Goal: Find specific page/section: Find specific page/section

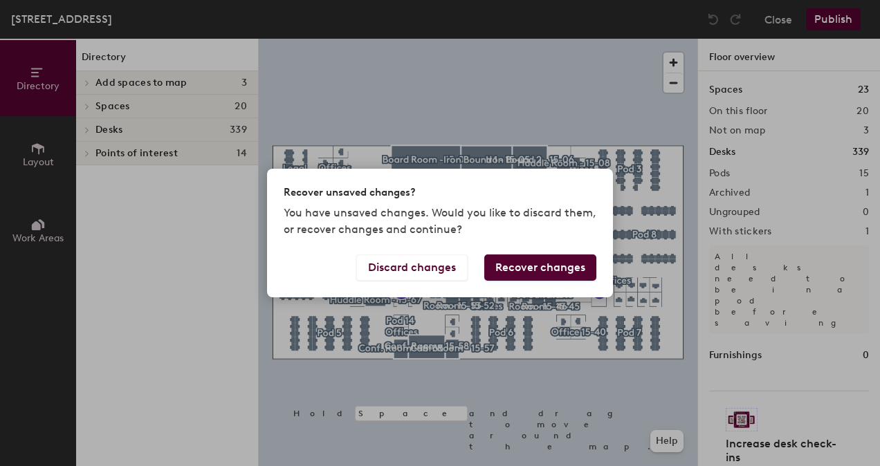
click at [568, 414] on div "Recover unsaved changes? You have unsaved changes. Would you like to discard th…" at bounding box center [440, 233] width 880 height 466
click at [392, 270] on button "Discard changes" at bounding box center [411, 267] width 111 height 26
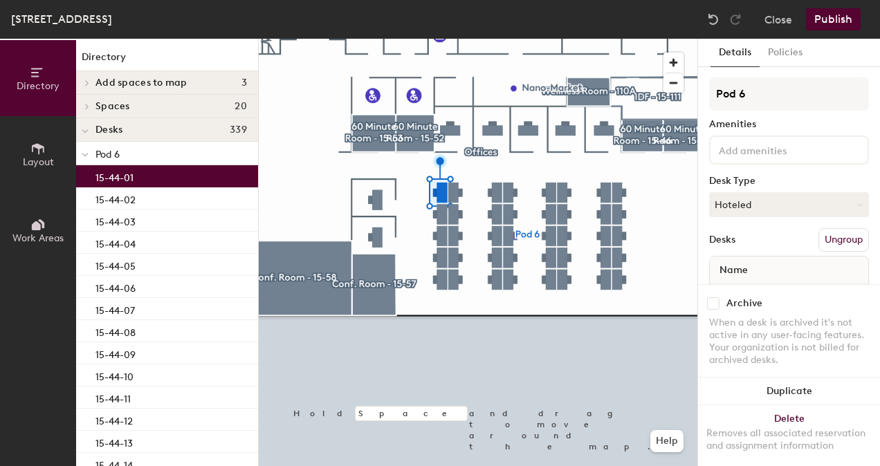
click at [119, 178] on p "15-44-01" at bounding box center [114, 176] width 38 height 16
click at [856, 204] on icon at bounding box center [858, 204] width 5 height 2
click at [746, 246] on div "Assigned" at bounding box center [778, 247] width 138 height 21
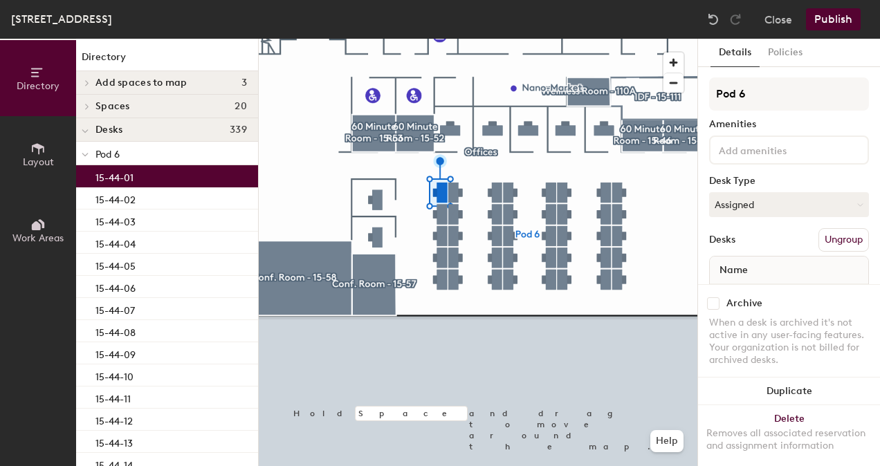
scroll to position [59, 0]
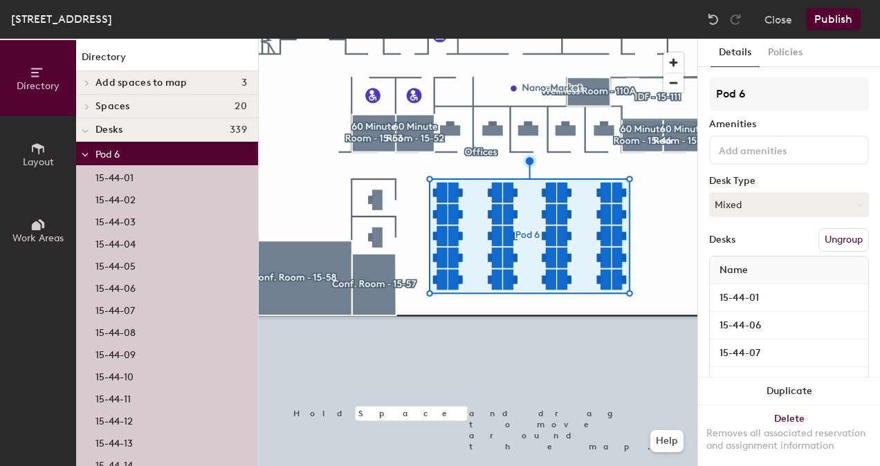
click at [581, 39] on div at bounding box center [478, 39] width 438 height 0
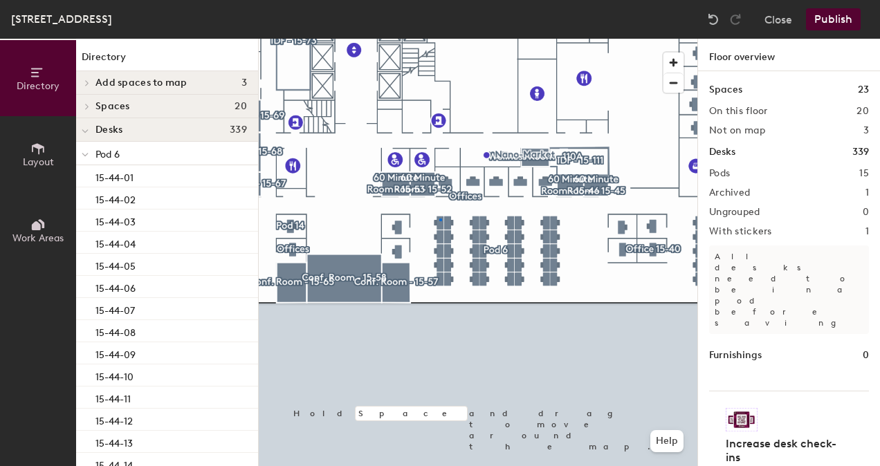
click at [439, 39] on div at bounding box center [478, 39] width 438 height 0
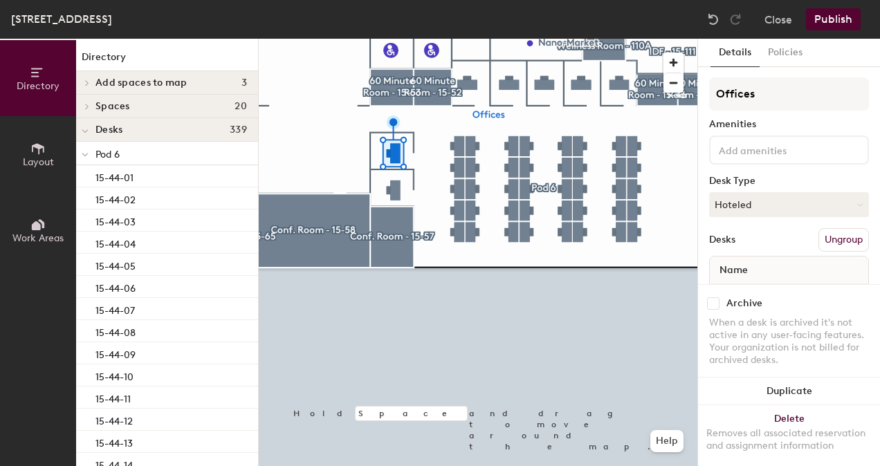
click at [86, 101] on div at bounding box center [85, 106] width 18 height 23
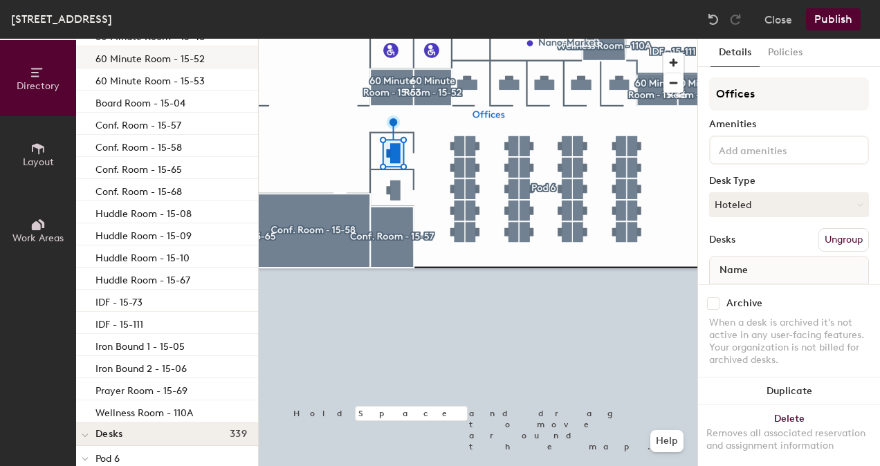
scroll to position [0, 0]
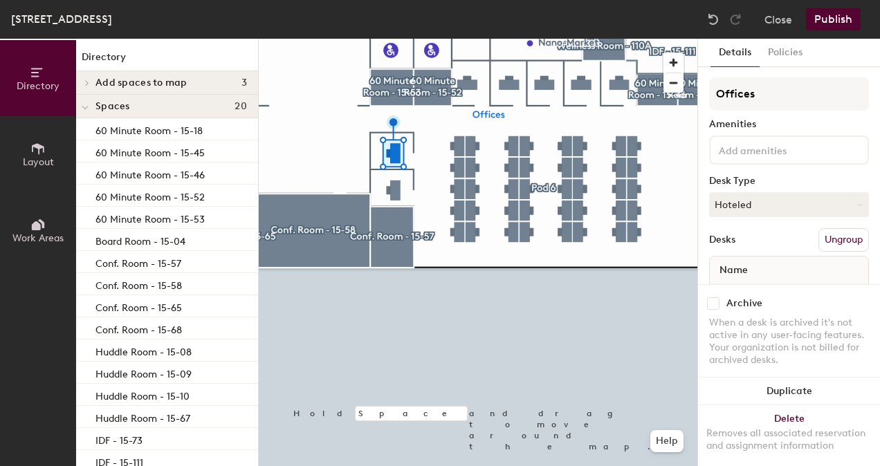
click at [86, 109] on icon at bounding box center [85, 107] width 6 height 3
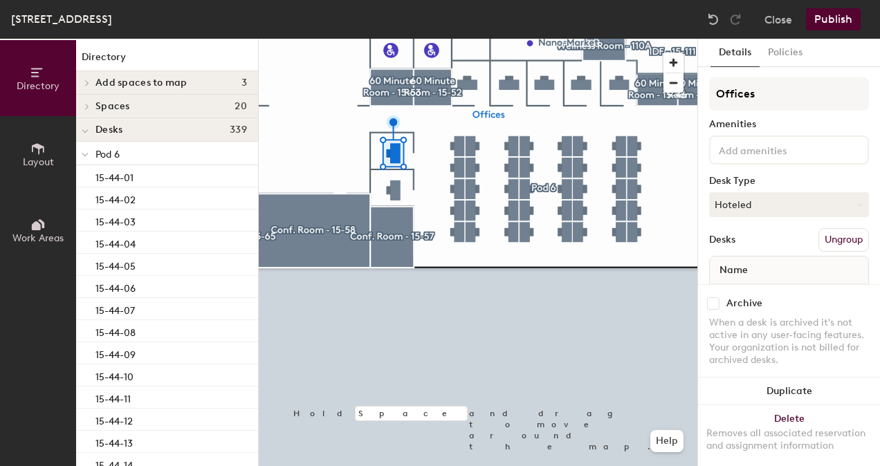
click at [85, 154] on icon at bounding box center [85, 155] width 7 height 6
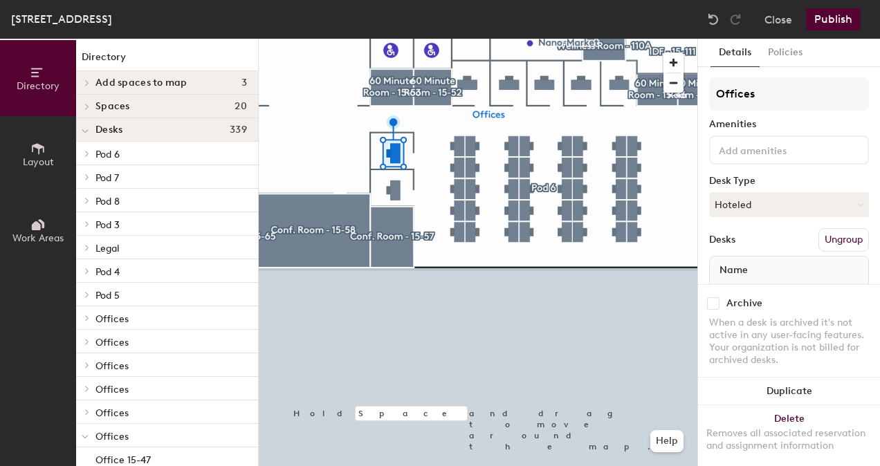
click at [86, 315] on icon at bounding box center [87, 318] width 6 height 7
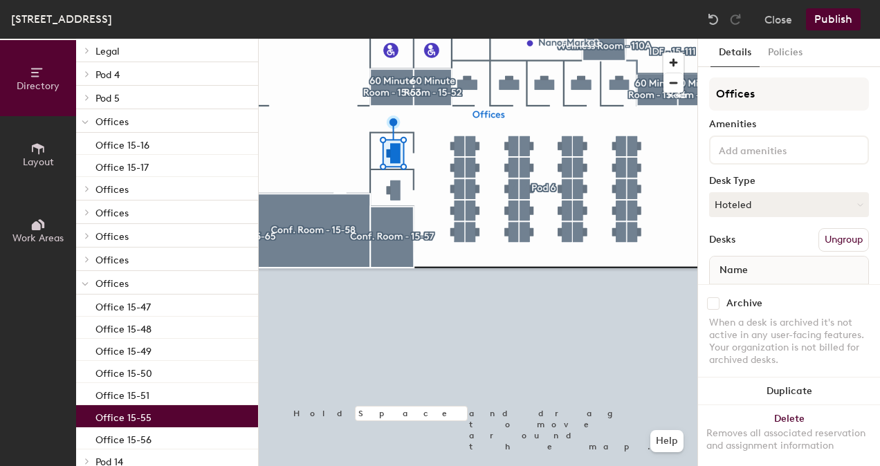
scroll to position [207, 0]
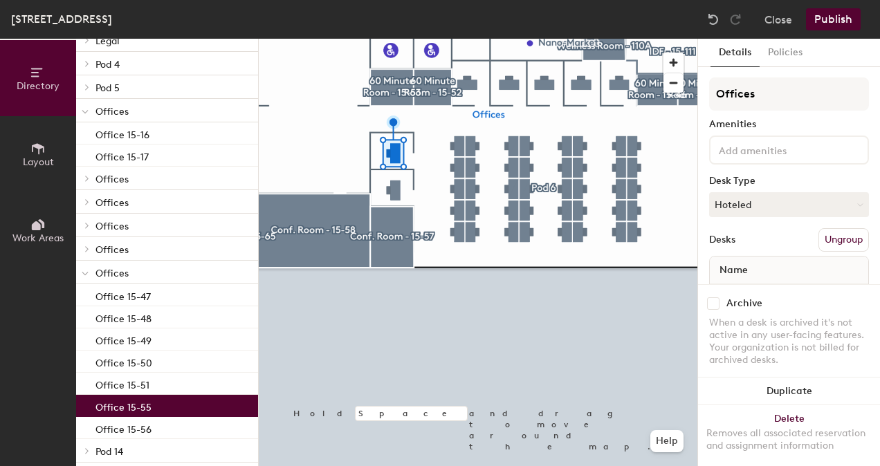
click at [141, 408] on p "Office 15-55" at bounding box center [123, 406] width 56 height 16
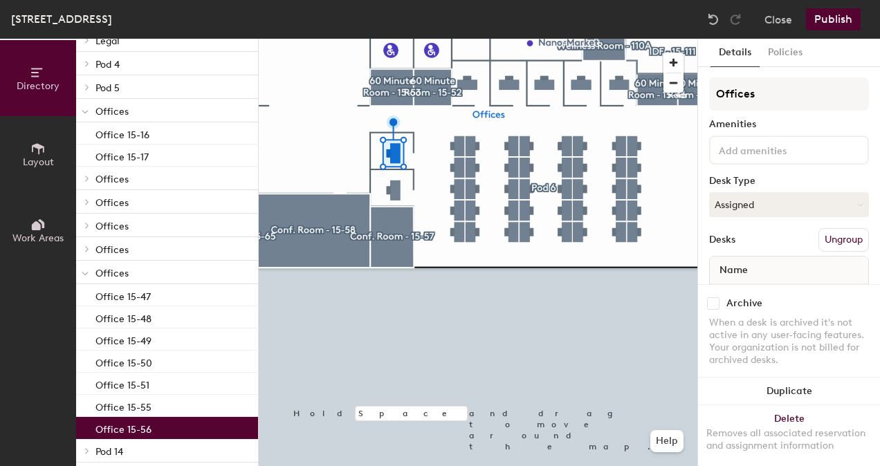
click at [144, 429] on p "Office 15-56" at bounding box center [123, 428] width 56 height 16
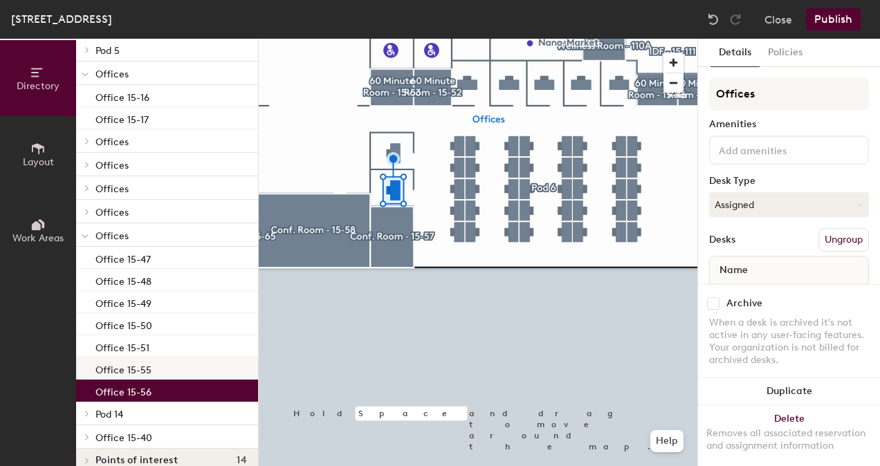
scroll to position [261, 0]
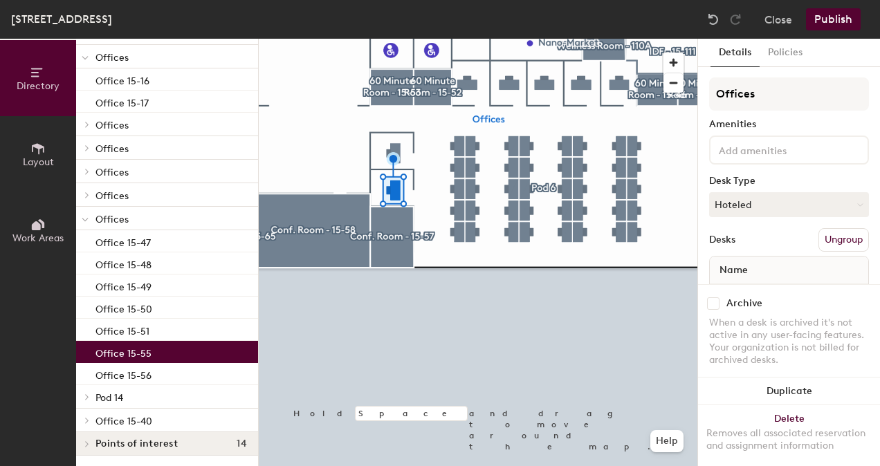
click at [140, 352] on p "Office 15-55" at bounding box center [123, 352] width 56 height 16
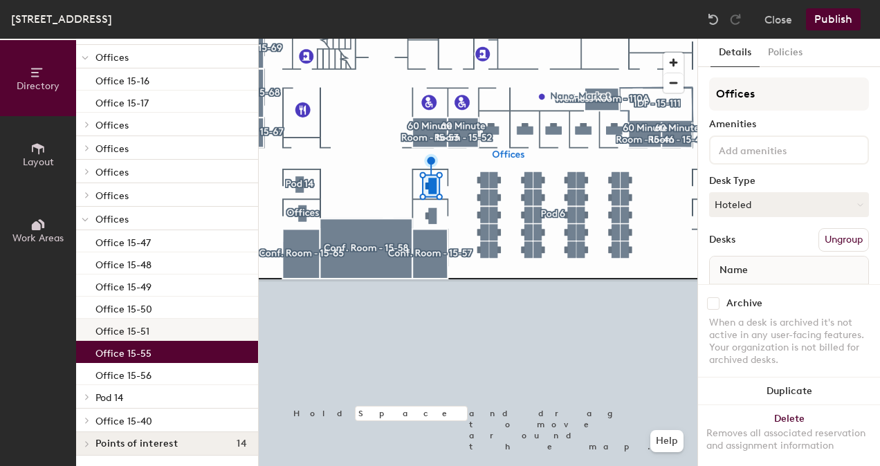
click at [137, 332] on p "Office 15-51" at bounding box center [122, 330] width 54 height 16
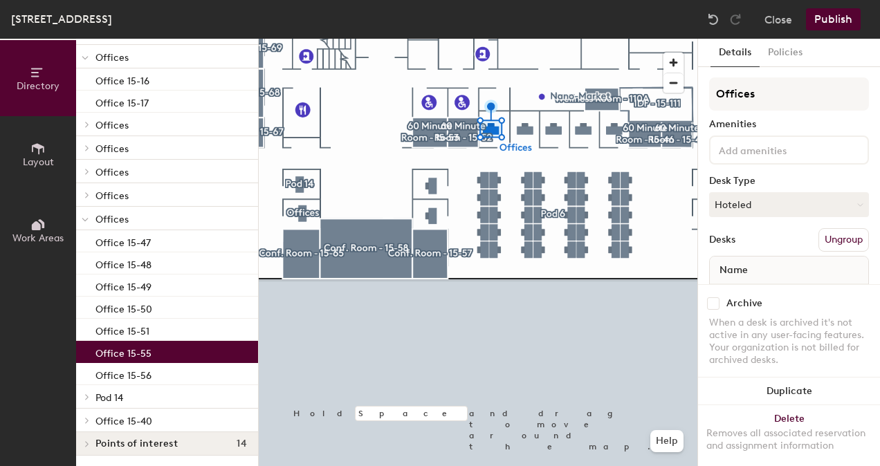
click at [131, 357] on p "Office 15-55" at bounding box center [123, 352] width 56 height 16
click at [734, 53] on button "Details" at bounding box center [734, 53] width 49 height 28
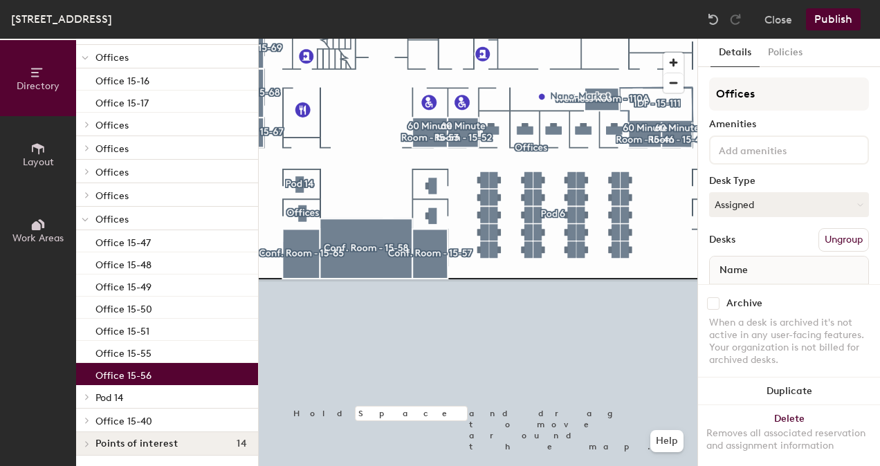
click at [137, 371] on p "Office 15-56" at bounding box center [123, 374] width 56 height 16
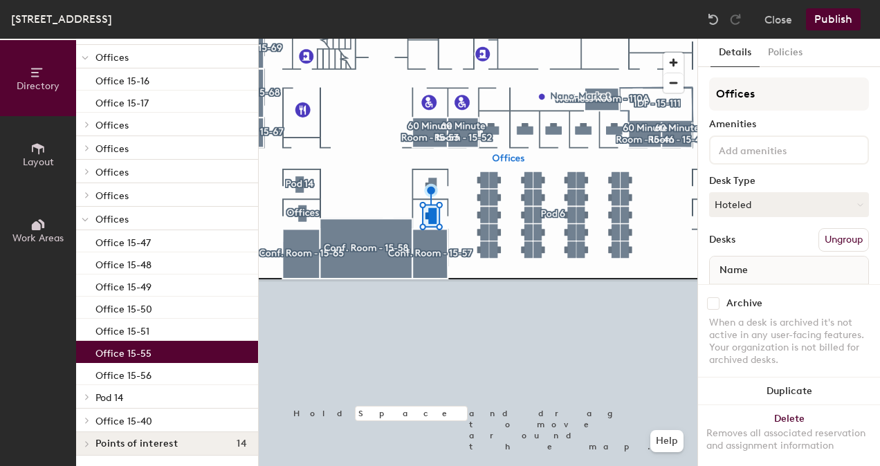
click at [140, 350] on p "Office 15-55" at bounding box center [123, 352] width 56 height 16
click at [851, 202] on button "Hoteled" at bounding box center [789, 204] width 160 height 25
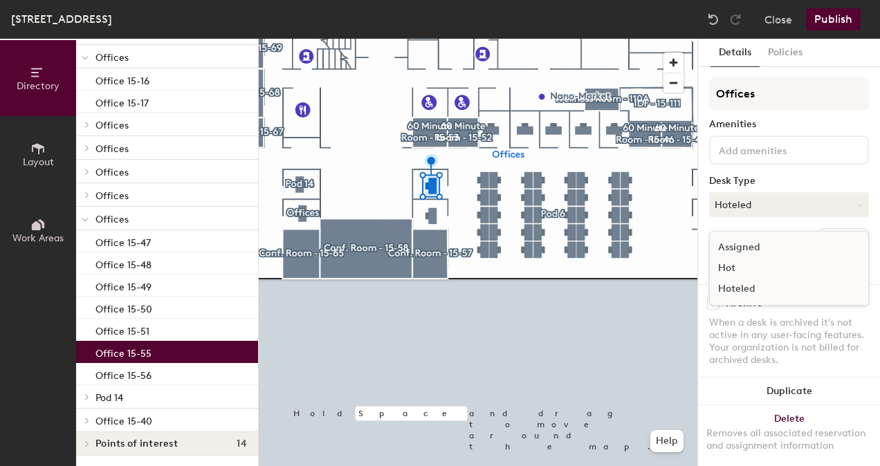
click at [748, 250] on div "Assigned" at bounding box center [778, 247] width 138 height 21
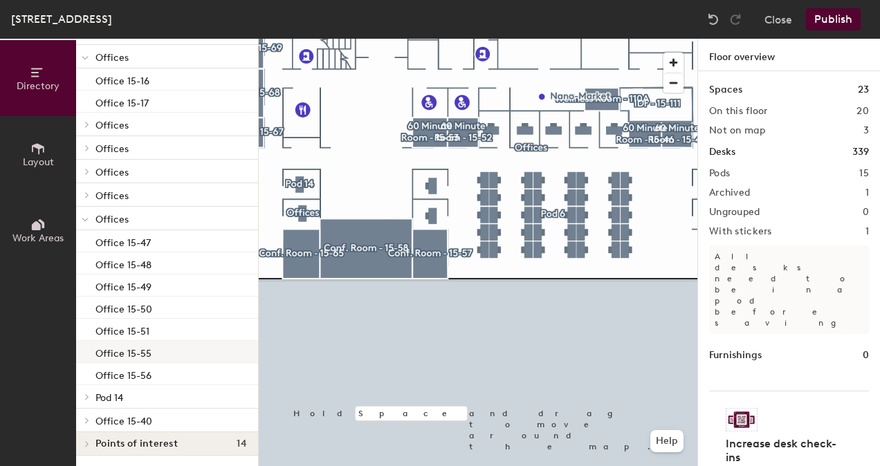
click at [134, 353] on p "Office 15-55" at bounding box center [123, 352] width 56 height 16
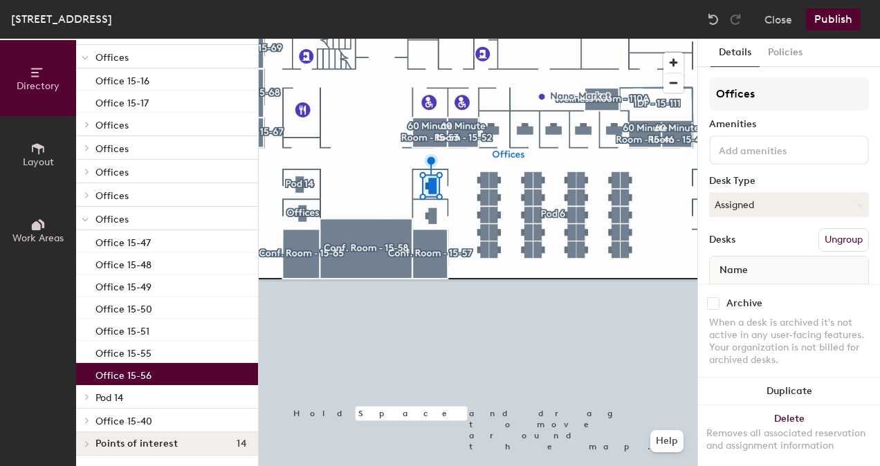
click at [131, 375] on p "Office 15-56" at bounding box center [123, 374] width 56 height 16
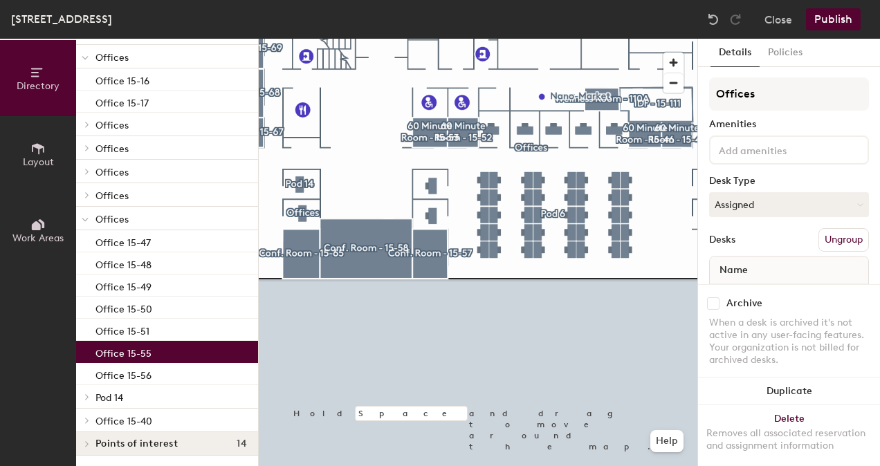
click at [163, 351] on div "Office 15-55" at bounding box center [167, 352] width 182 height 22
click at [156, 374] on div "Office 15-56" at bounding box center [167, 374] width 182 height 22
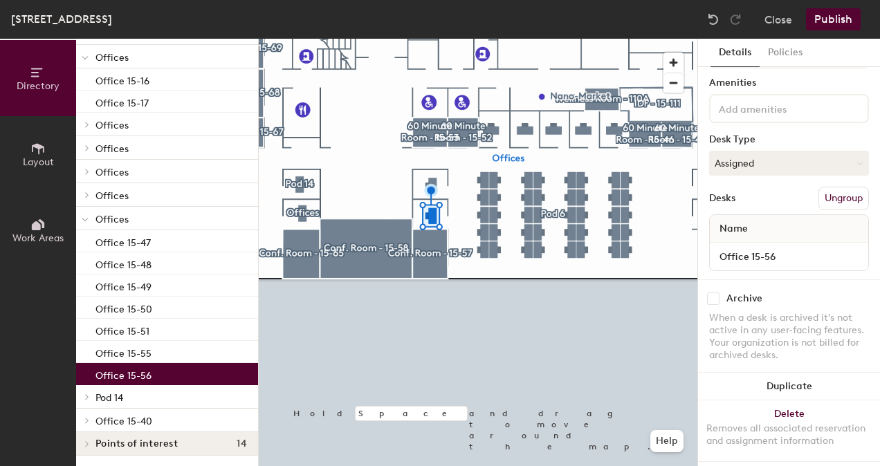
scroll to position [59, 0]
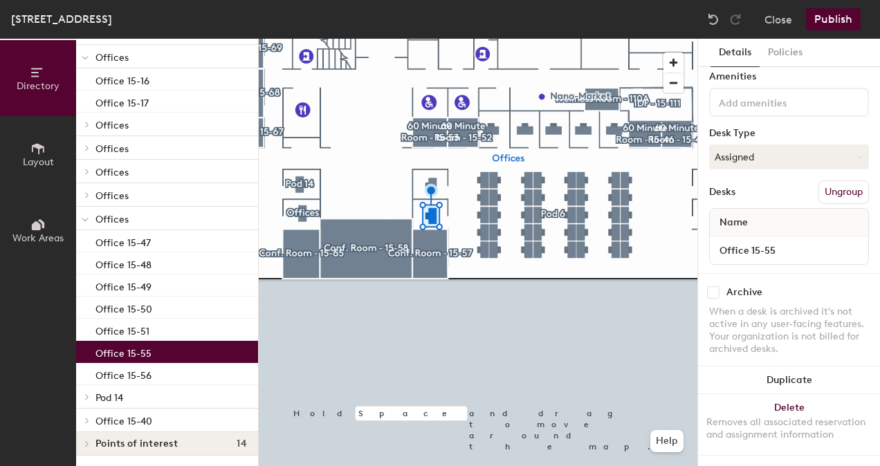
click at [167, 351] on div "Office 15-55" at bounding box center [167, 352] width 182 height 22
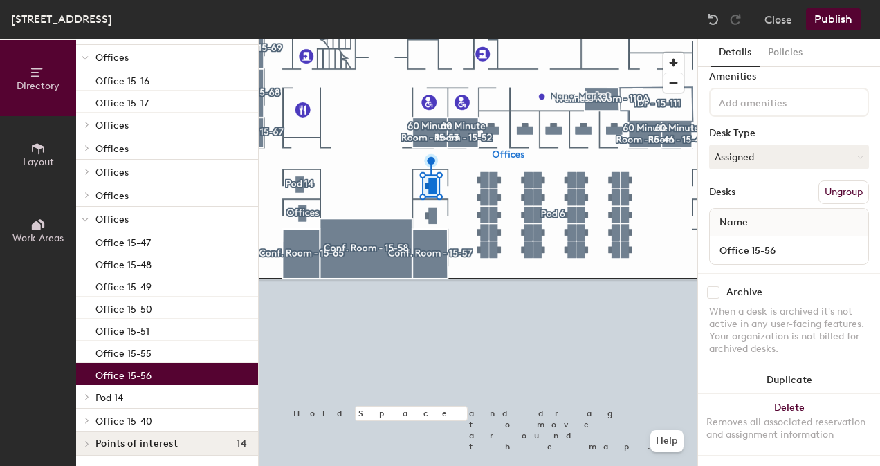
click at [164, 375] on div "Office 15-56" at bounding box center [167, 374] width 182 height 22
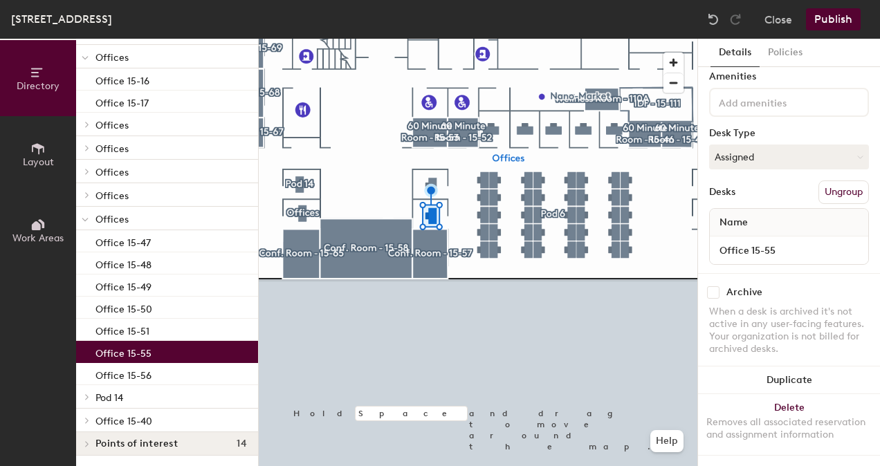
click at [169, 353] on div "Office 15-55" at bounding box center [167, 352] width 182 height 22
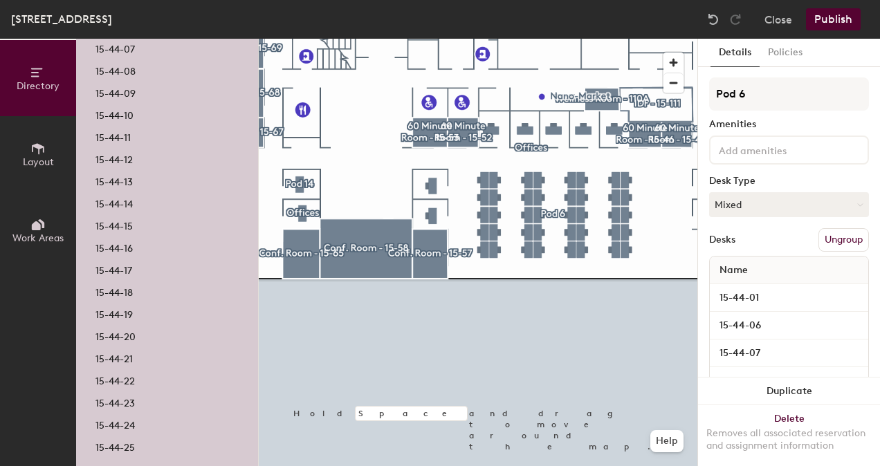
scroll to position [1147, 0]
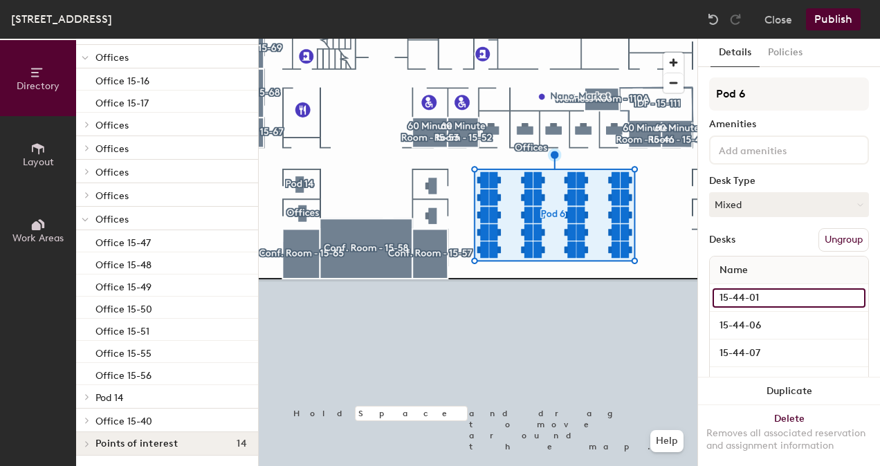
click at [761, 297] on input "15-44-01" at bounding box center [788, 297] width 153 height 19
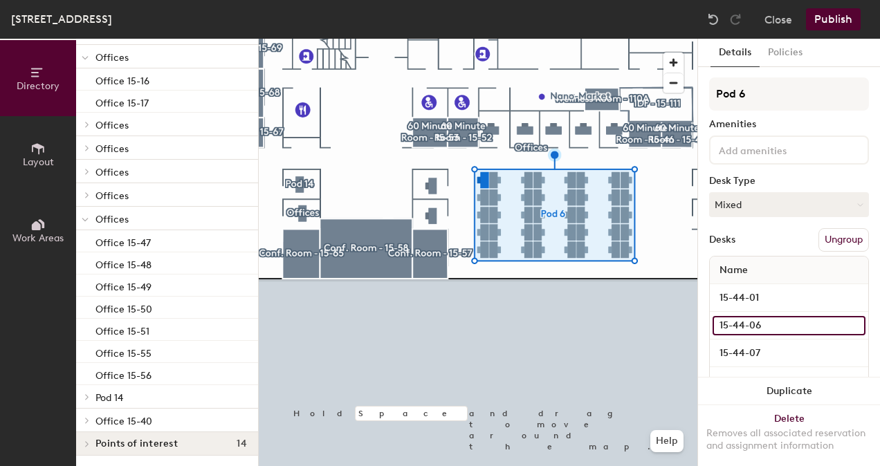
click at [842, 326] on input "15-44-06" at bounding box center [788, 325] width 153 height 19
